Goal: Task Accomplishment & Management: Manage account settings

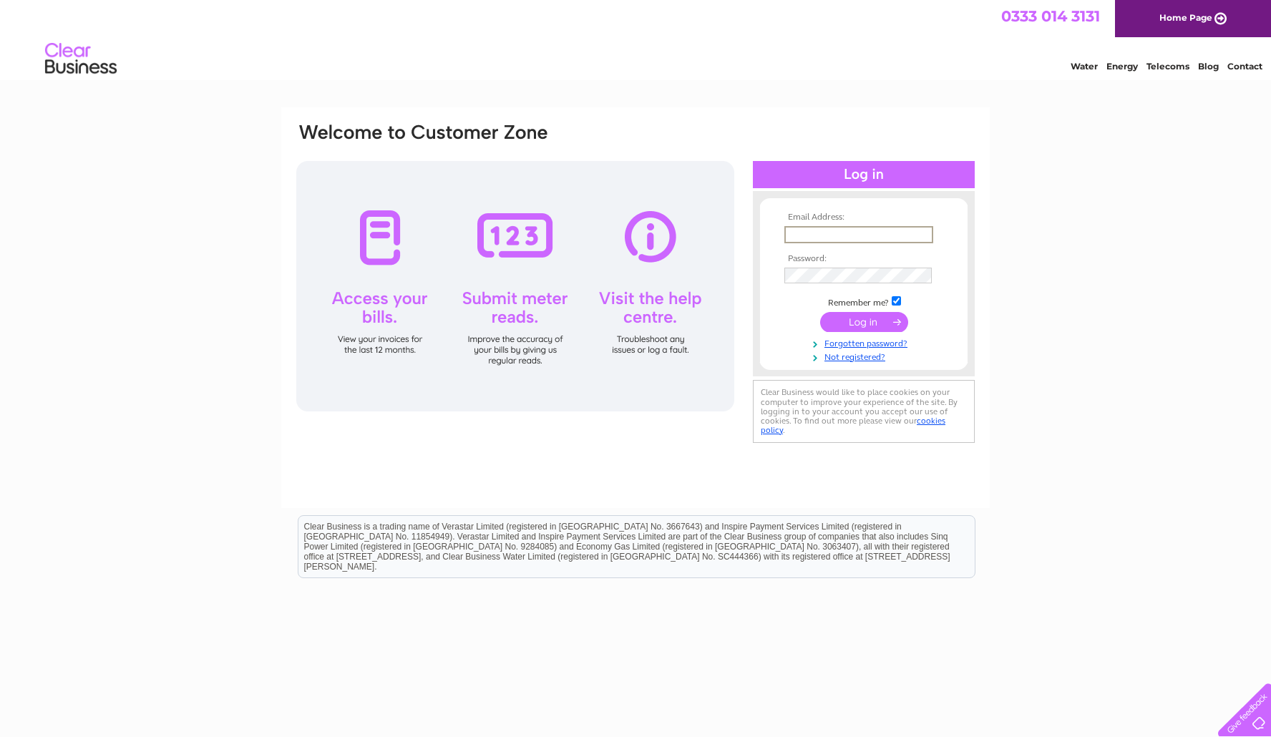
click at [818, 226] on input "text" at bounding box center [858, 234] width 149 height 17
type input "ellistaxis@gmail.com"
click at [859, 320] on input "submit" at bounding box center [864, 321] width 88 height 20
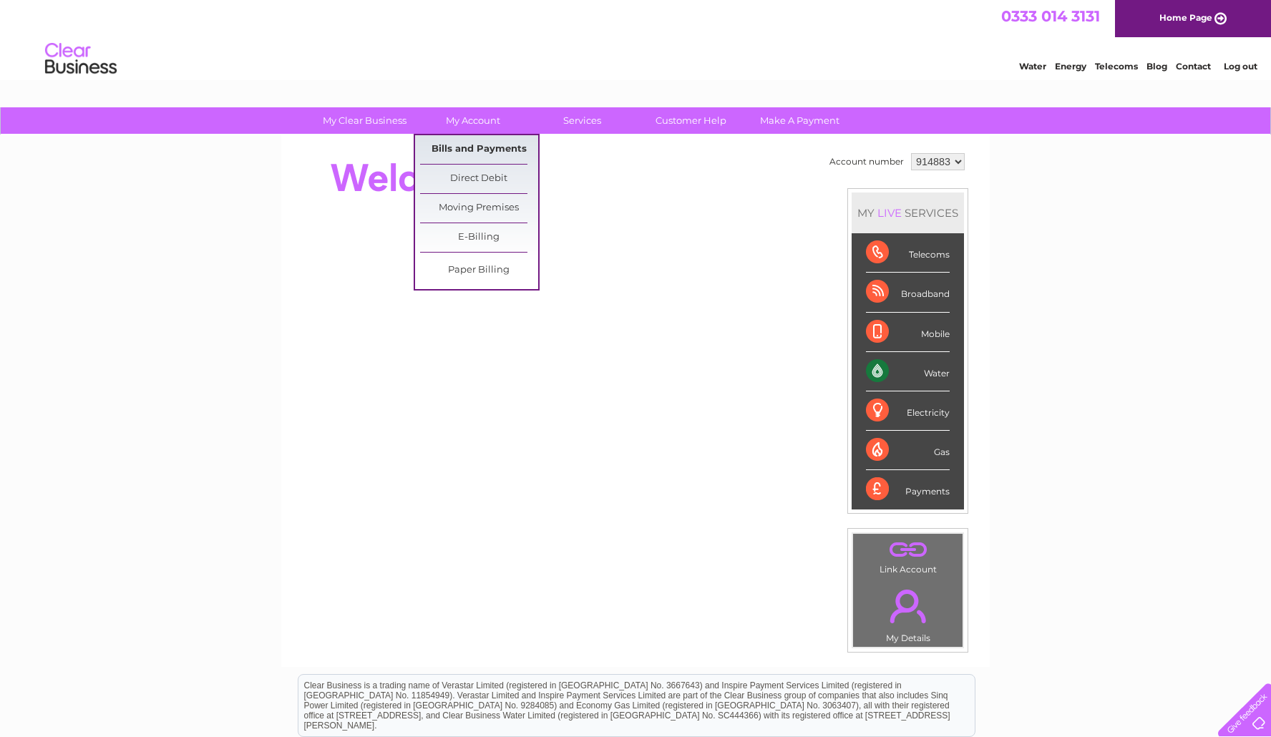
click at [477, 147] on link "Bills and Payments" at bounding box center [479, 149] width 118 height 29
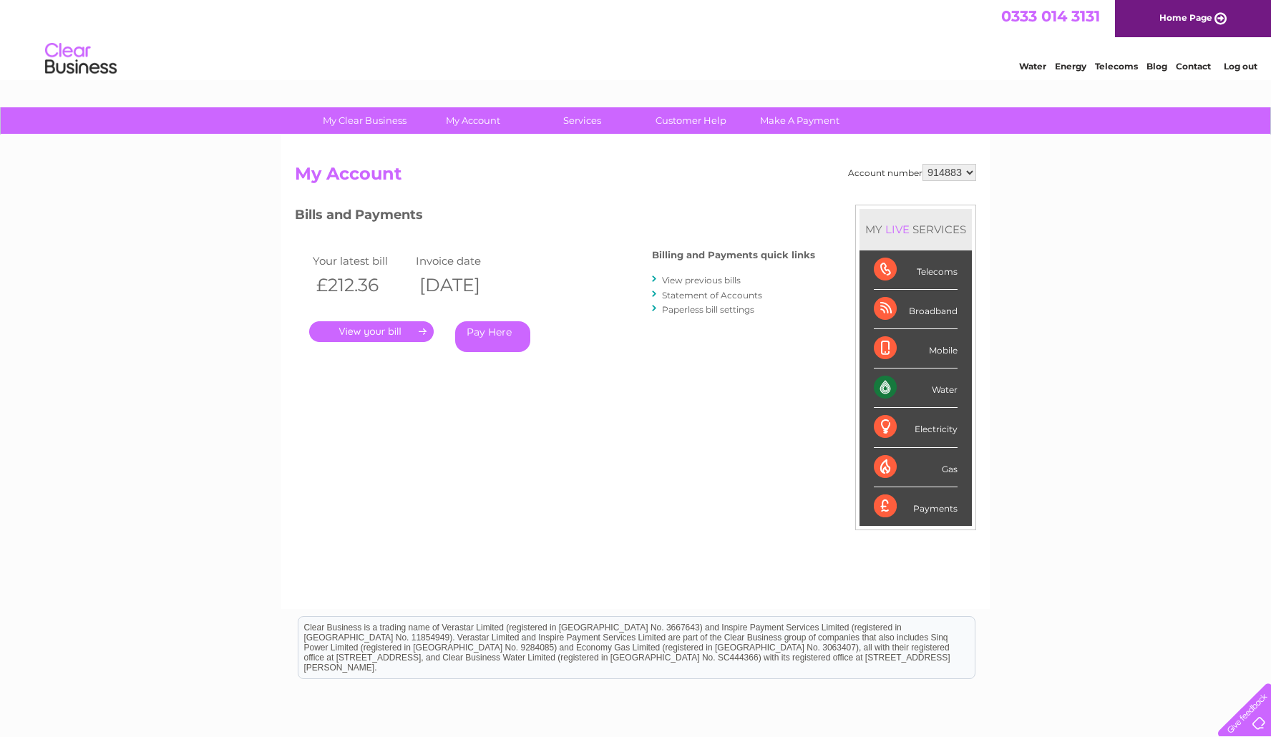
click at [392, 326] on link "." at bounding box center [371, 331] width 125 height 21
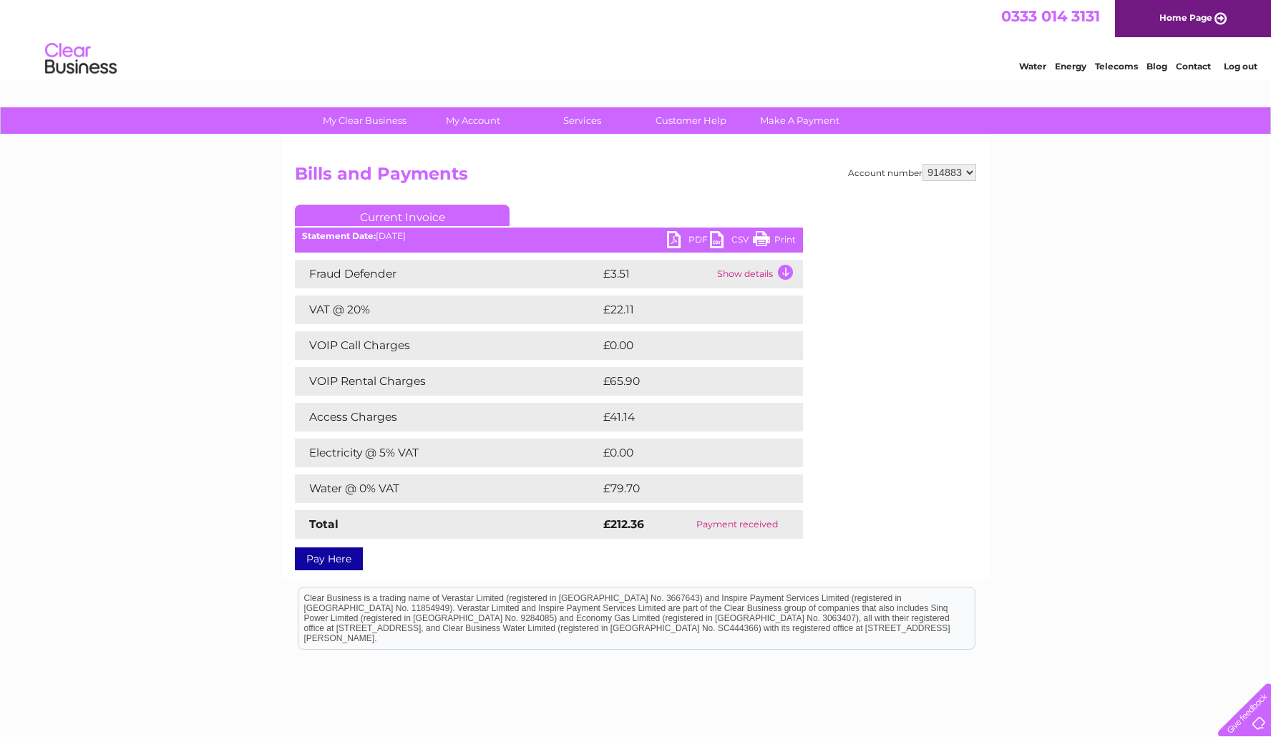
click at [681, 238] on link "PDF" at bounding box center [688, 241] width 43 height 21
